Goal: Find specific page/section: Find specific page/section

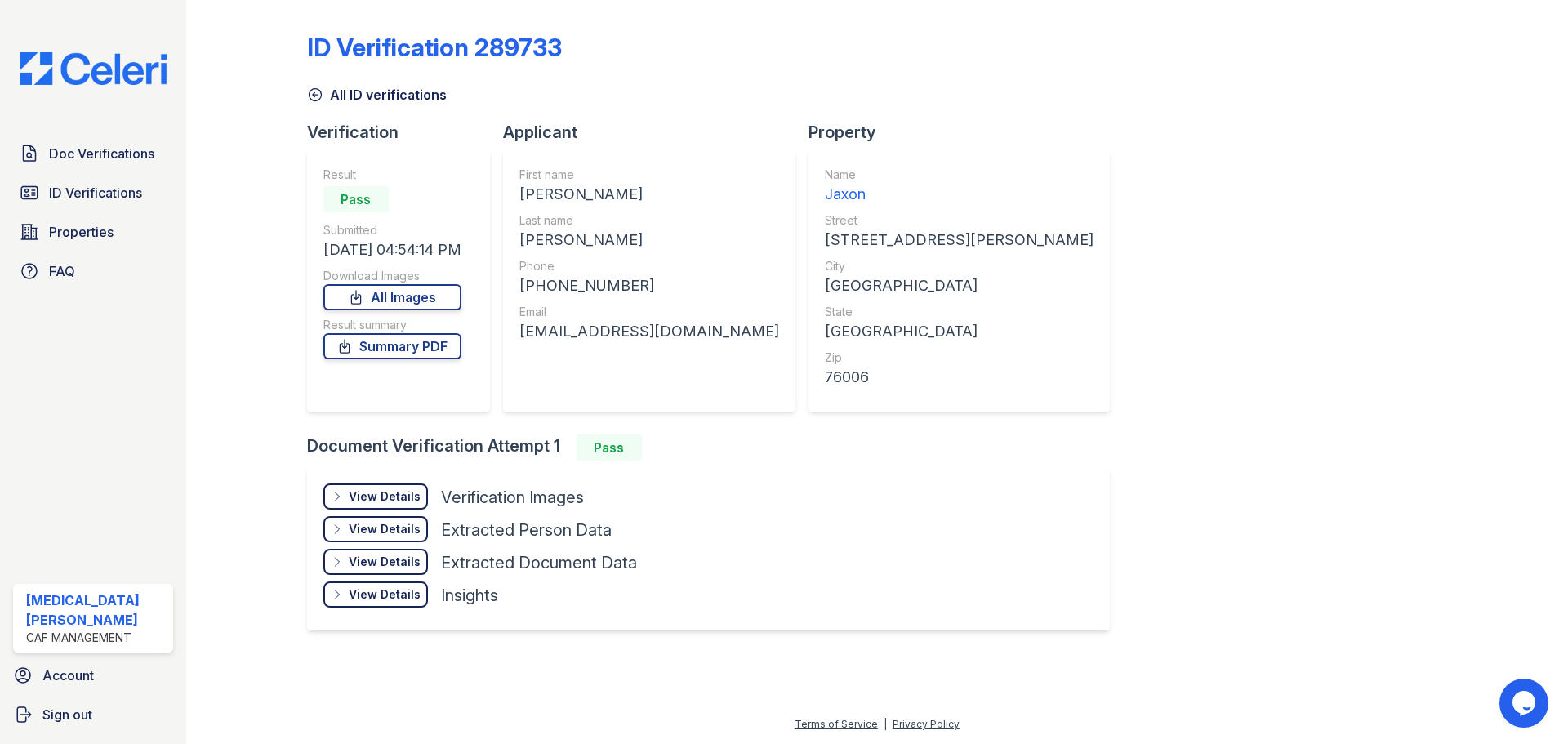
click at [353, 86] on link "All ID verifications" at bounding box center [377, 94] width 140 height 20
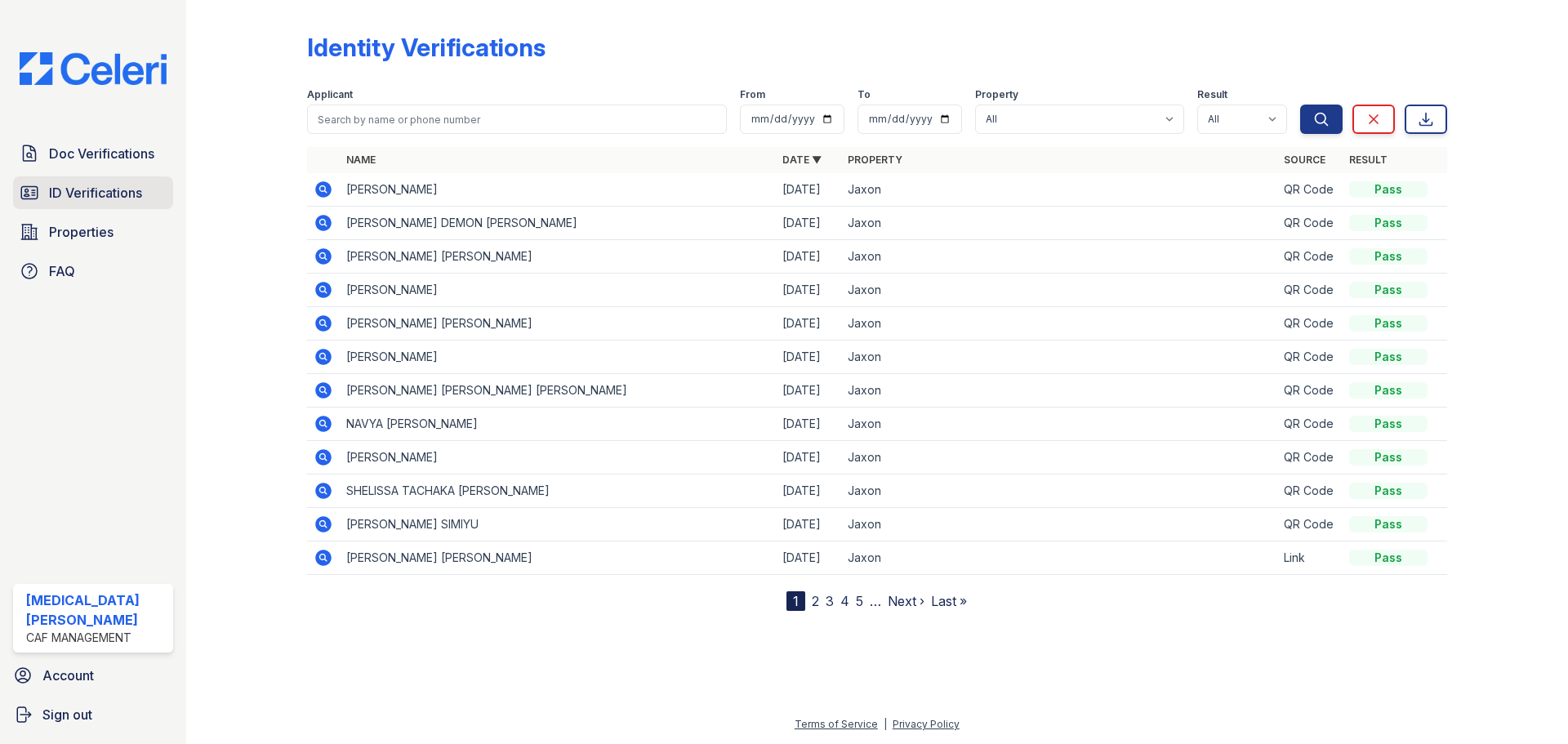
click at [132, 187] on span "ID Verifications" at bounding box center [95, 192] width 93 height 20
click at [98, 151] on span "Doc Verifications" at bounding box center [102, 153] width 105 height 20
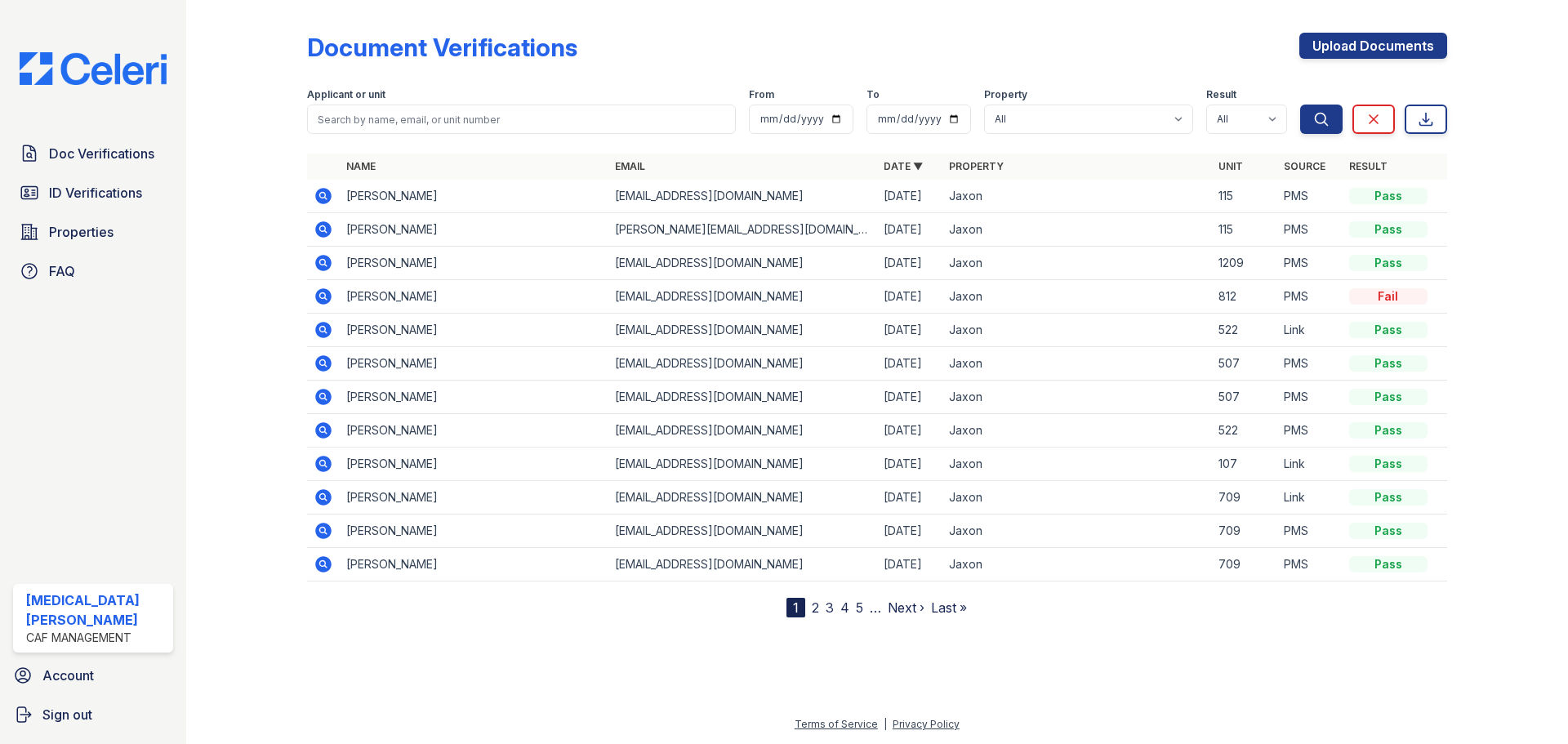
click at [329, 293] on icon at bounding box center [324, 296] width 16 height 16
